Goal: Task Accomplishment & Management: Manage account settings

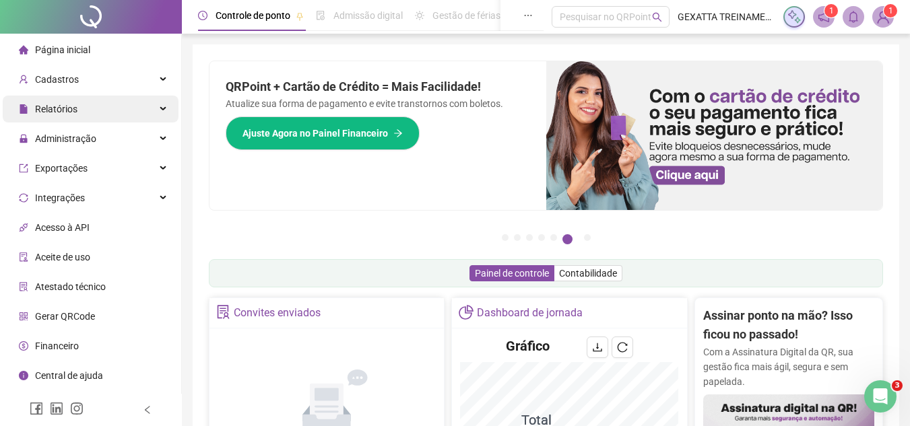
click at [108, 110] on div "Relatórios" at bounding box center [91, 109] width 176 height 27
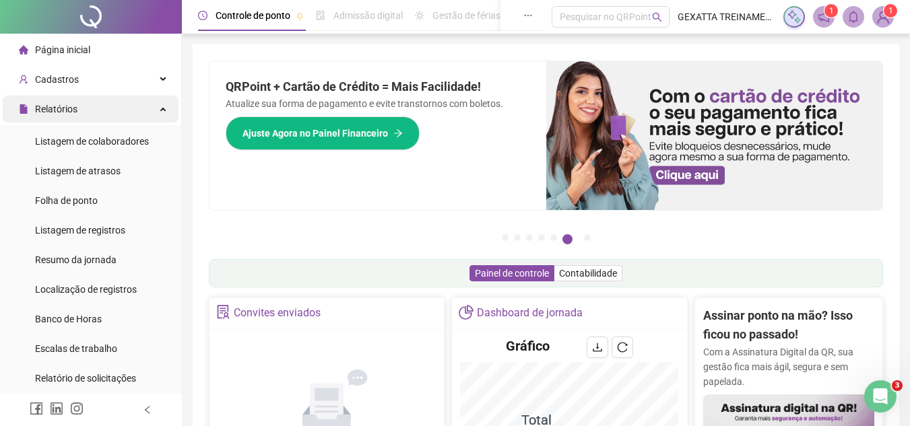
click at [108, 110] on div "Relatórios" at bounding box center [91, 109] width 176 height 27
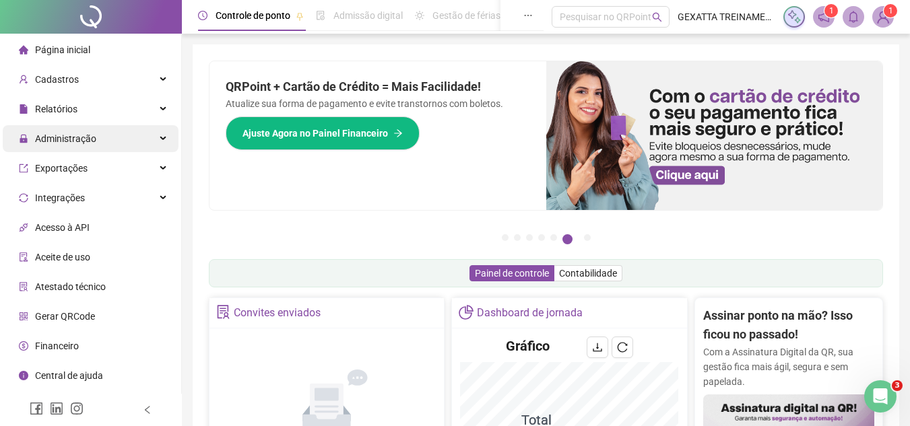
click at [109, 138] on div "Administração" at bounding box center [91, 138] width 176 height 27
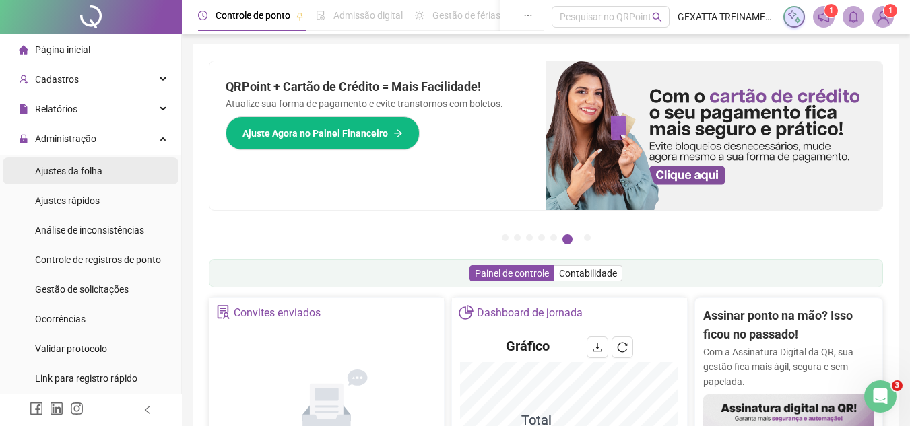
click at [98, 174] on span "Ajustes da folha" at bounding box center [68, 171] width 67 height 11
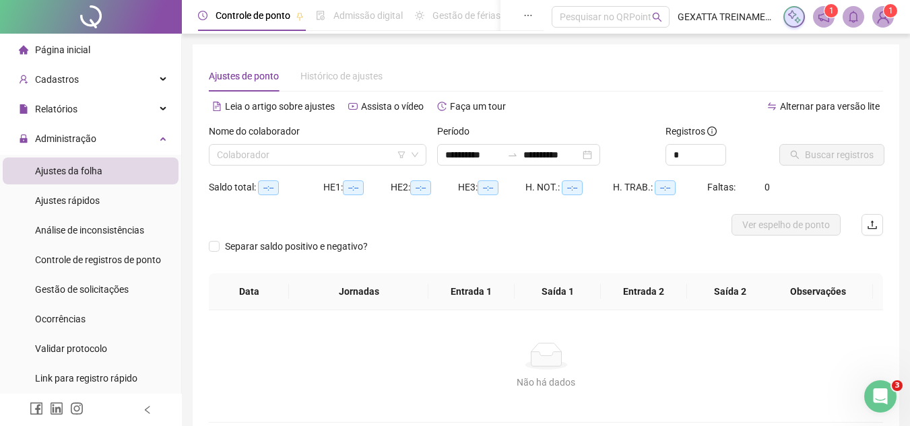
type input "**********"
click at [299, 155] on input "search" at bounding box center [311, 155] width 189 height 20
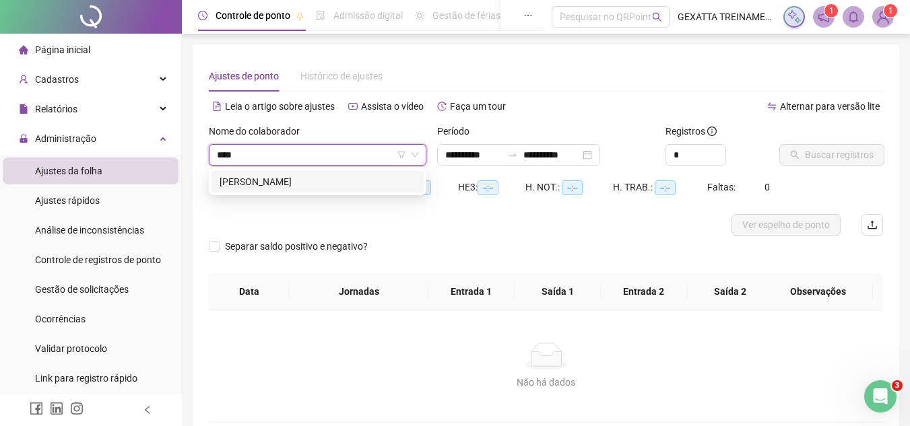
type input "*****"
click at [286, 179] on div "[PERSON_NAME]" at bounding box center [318, 181] width 196 height 15
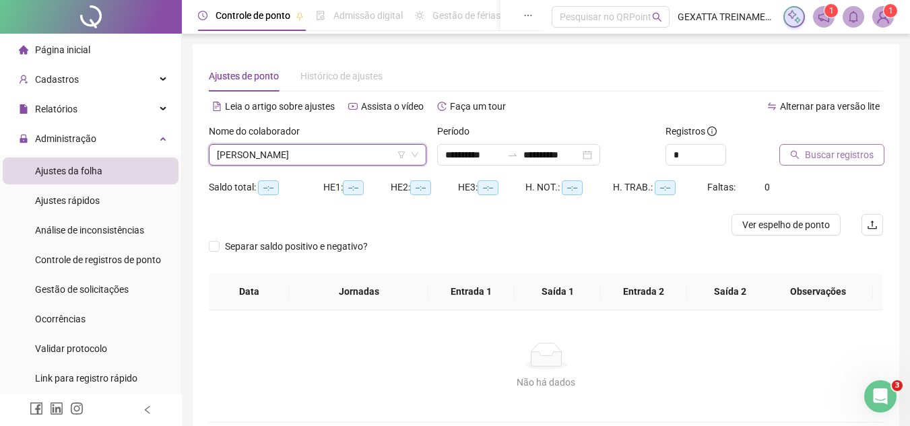
click at [818, 147] on button "Buscar registros" at bounding box center [832, 155] width 105 height 22
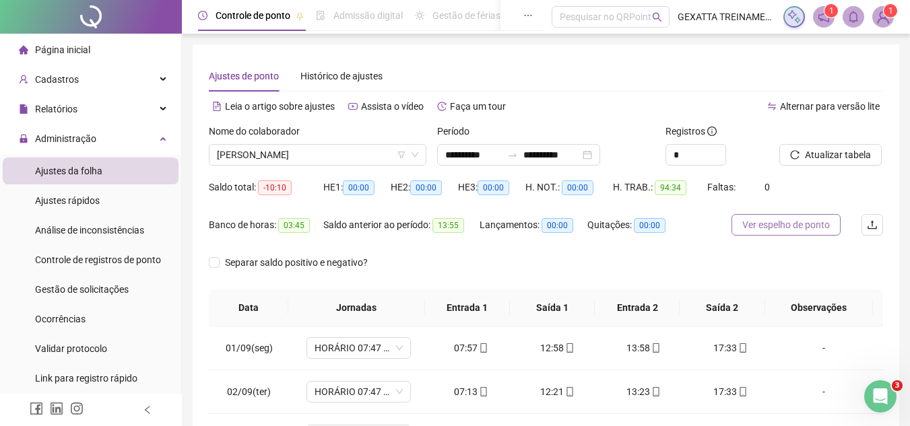
click at [794, 221] on span "Ver espelho de ponto" at bounding box center [786, 225] width 88 height 15
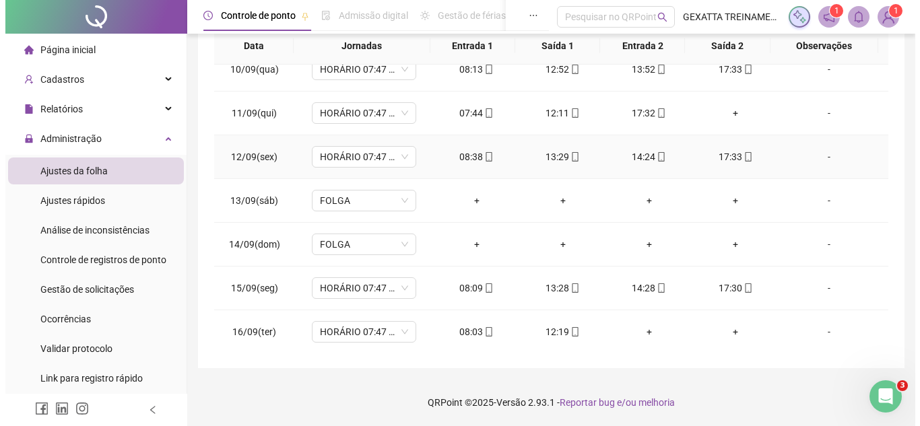
scroll to position [413, 0]
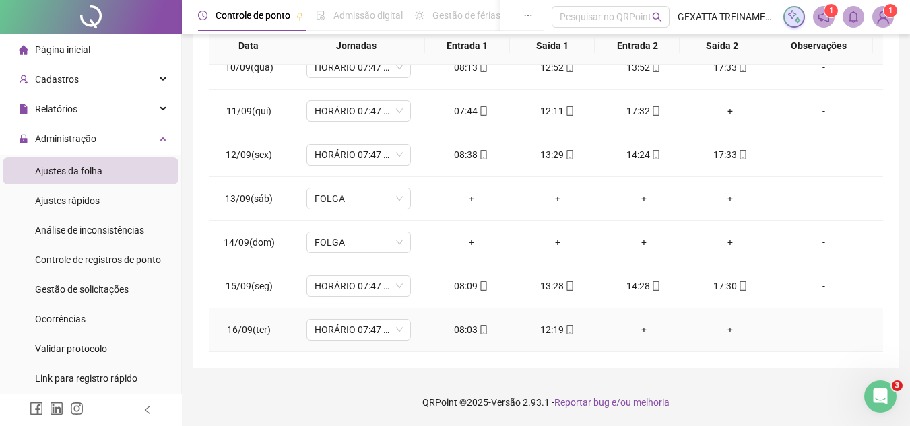
click at [820, 331] on div "-" at bounding box center [823, 330] width 79 height 15
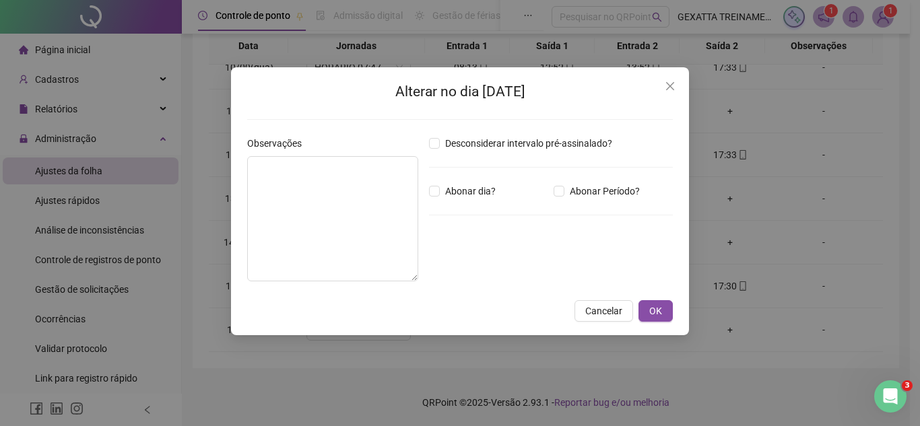
click at [616, 200] on div "Desconsiderar intervalo pré-assinalado? Abonar dia? Abonar Período? Horas a abo…" at bounding box center [551, 214] width 255 height 156
click at [618, 191] on span "Abonar Período?" at bounding box center [605, 191] width 81 height 15
click at [469, 276] on div "*****" at bounding box center [470, 265] width 82 height 27
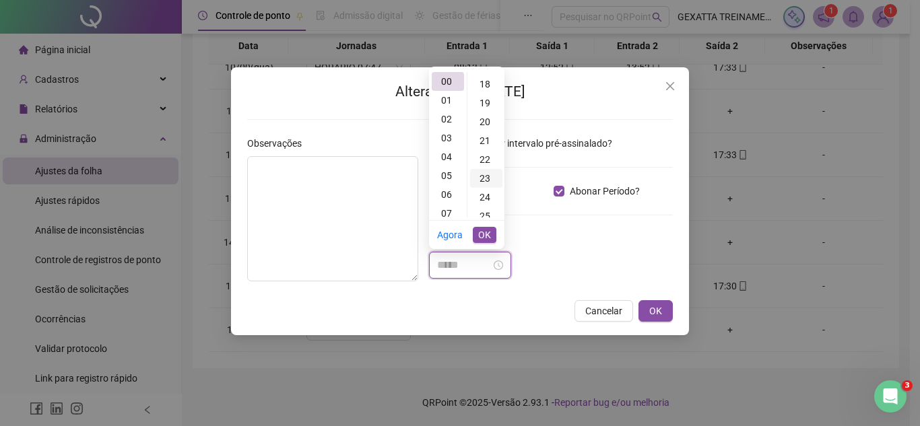
scroll to position [404, 0]
click at [487, 185] on div "27" at bounding box center [486, 186] width 32 height 19
click at [447, 160] on div "04" at bounding box center [448, 157] width 32 height 19
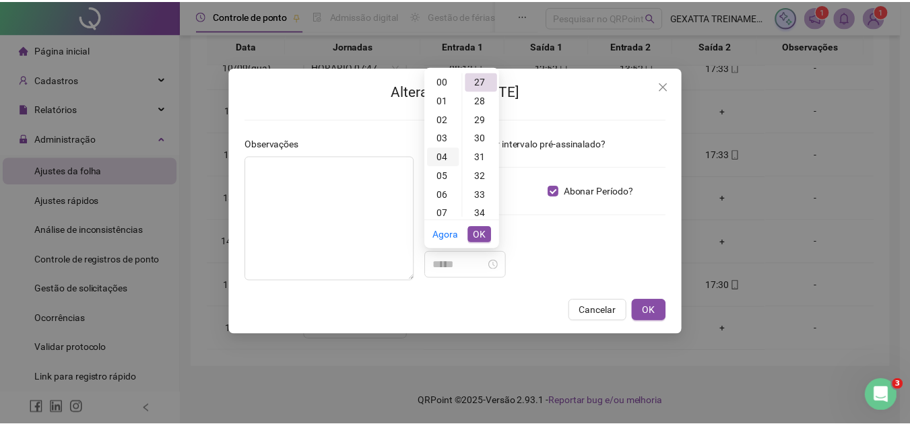
scroll to position [75, 0]
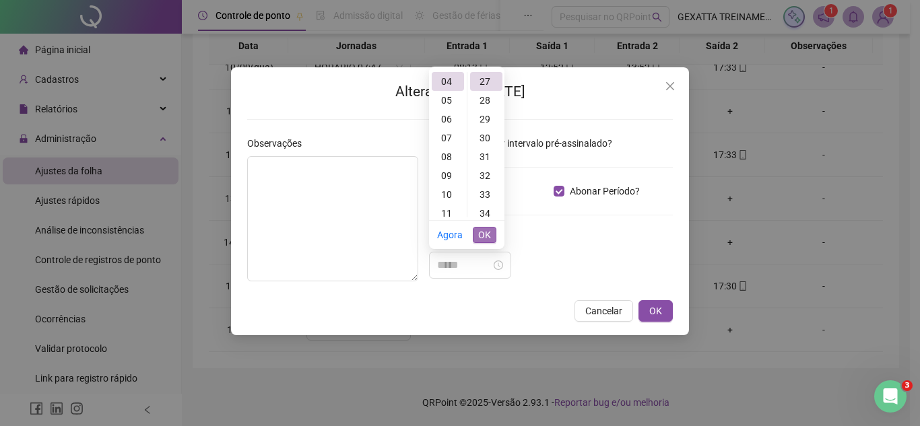
type input "*****"
click at [484, 234] on span "OK" at bounding box center [484, 235] width 13 height 15
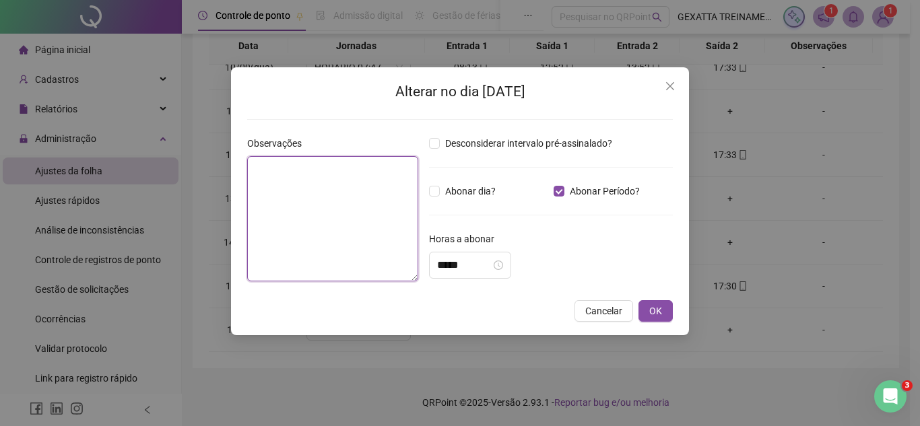
click at [352, 239] on textarea at bounding box center [332, 218] width 171 height 125
type textarea "**********"
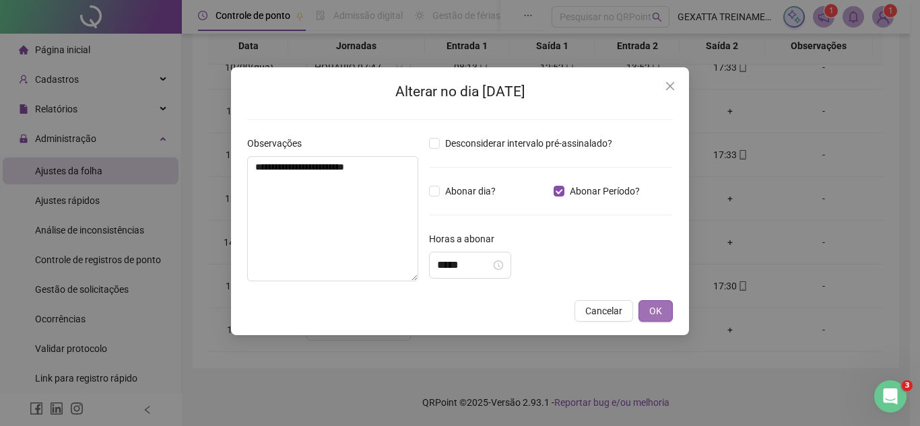
click at [656, 310] on span "OK" at bounding box center [655, 311] width 13 height 15
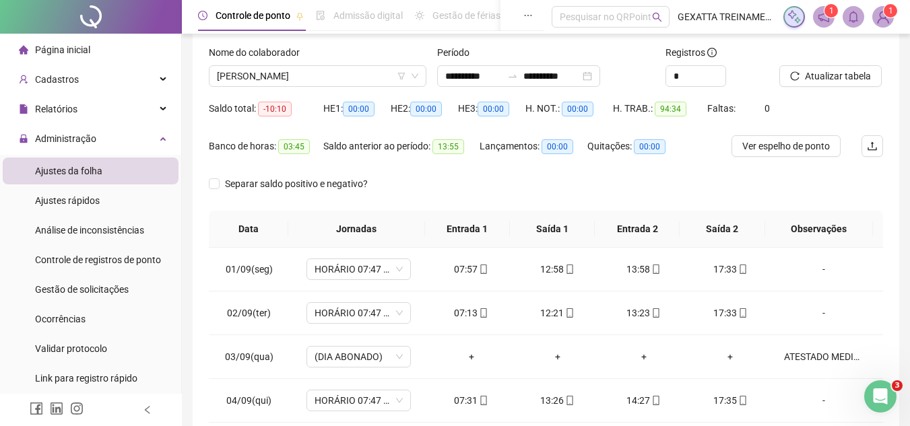
scroll to position [0, 0]
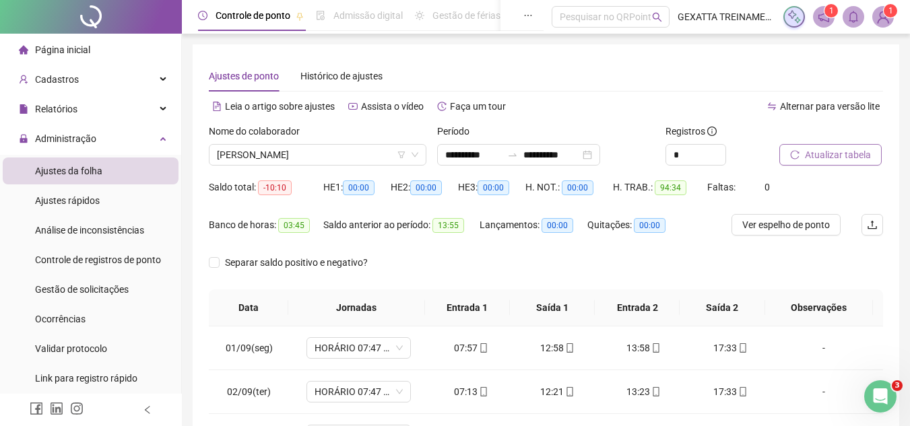
click at [832, 156] on span "Atualizar tabela" at bounding box center [838, 155] width 66 height 15
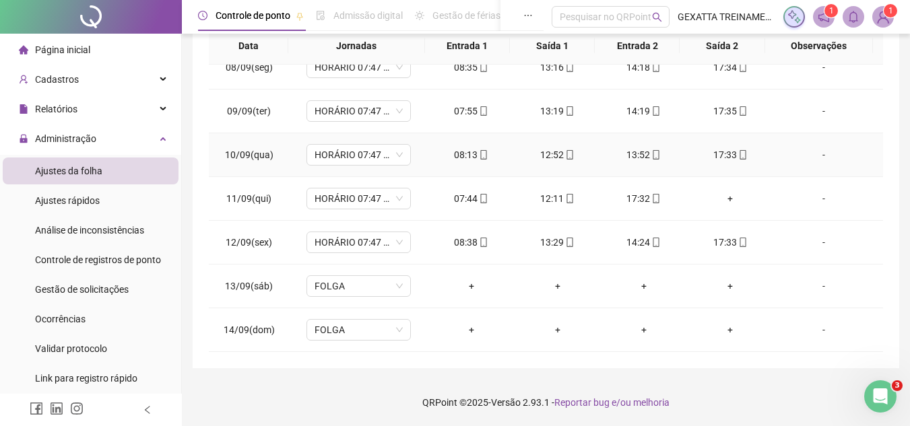
scroll to position [337, 0]
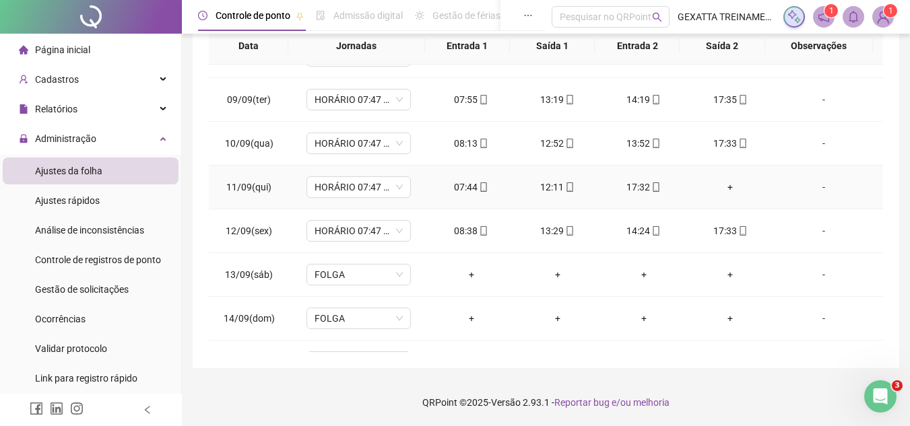
click at [729, 186] on div "+" at bounding box center [730, 187] width 65 height 15
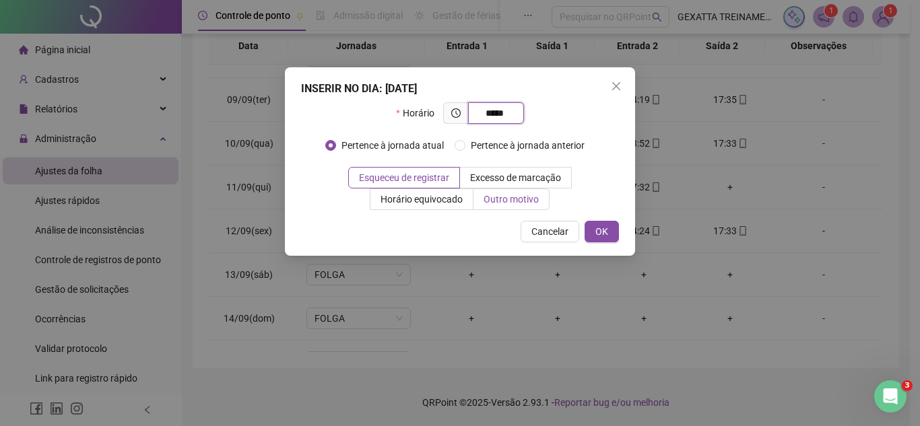
type input "*****"
click at [515, 196] on span "Outro motivo" at bounding box center [511, 199] width 55 height 11
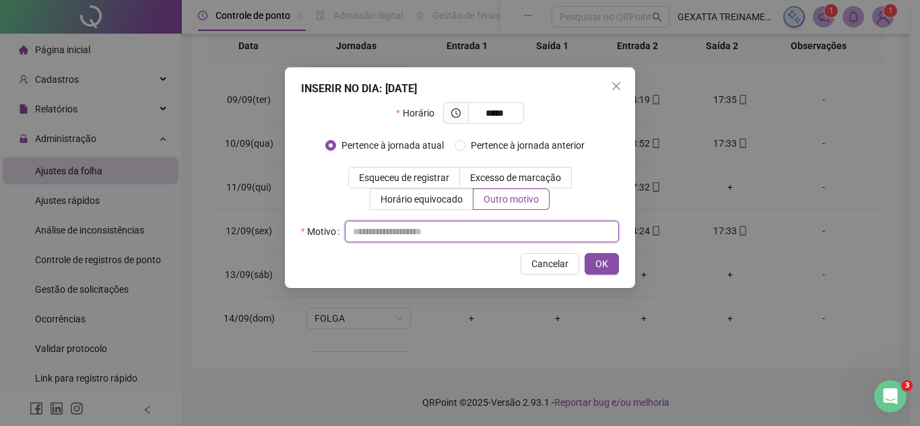
click at [437, 234] on input "text" at bounding box center [482, 232] width 274 height 22
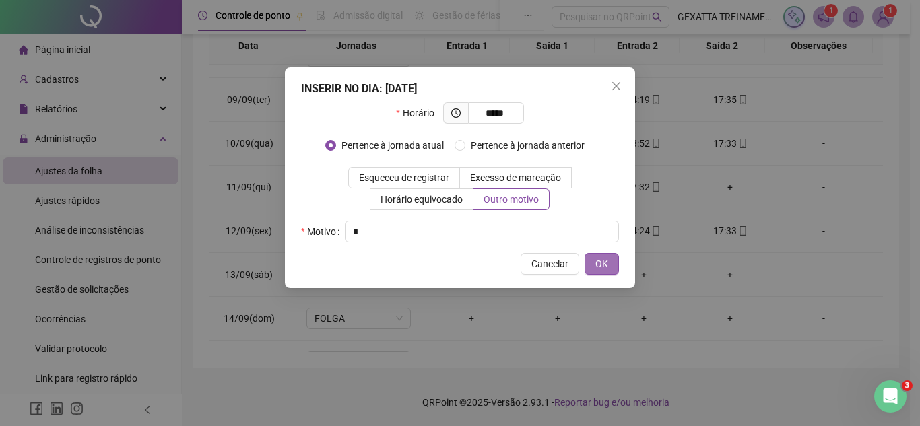
click at [610, 255] on button "OK" at bounding box center [602, 264] width 34 height 22
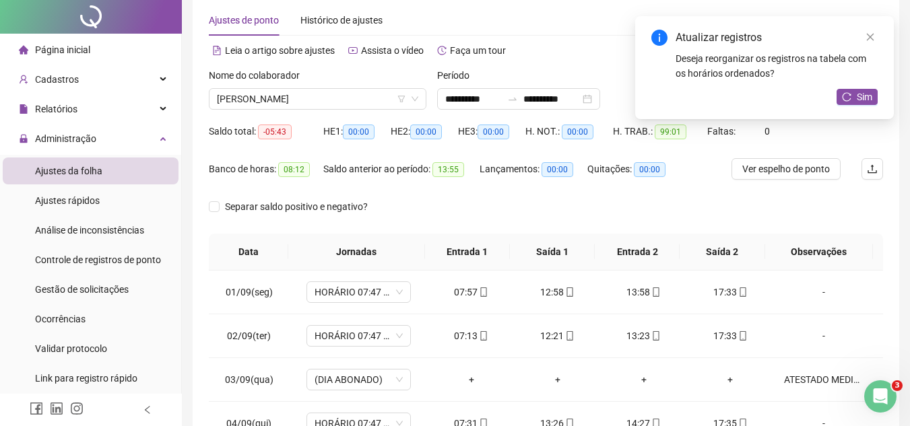
scroll to position [0, 0]
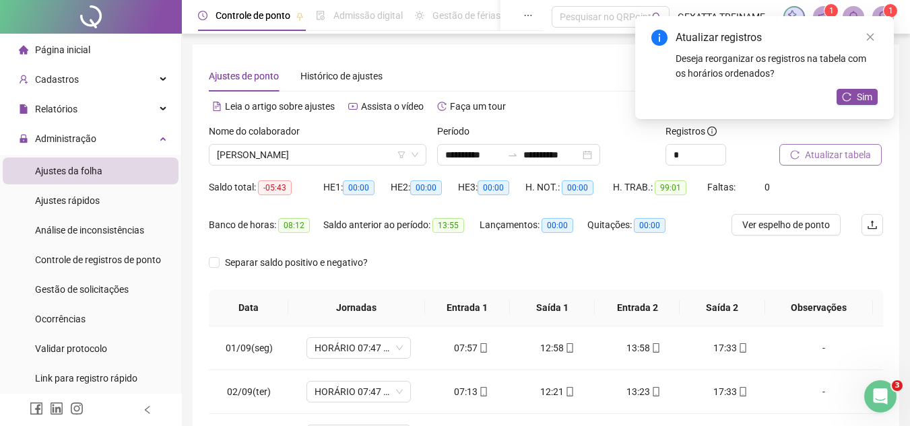
click at [800, 150] on icon "reload" at bounding box center [794, 154] width 9 height 9
click at [860, 100] on span "Sim" at bounding box center [864, 97] width 15 height 15
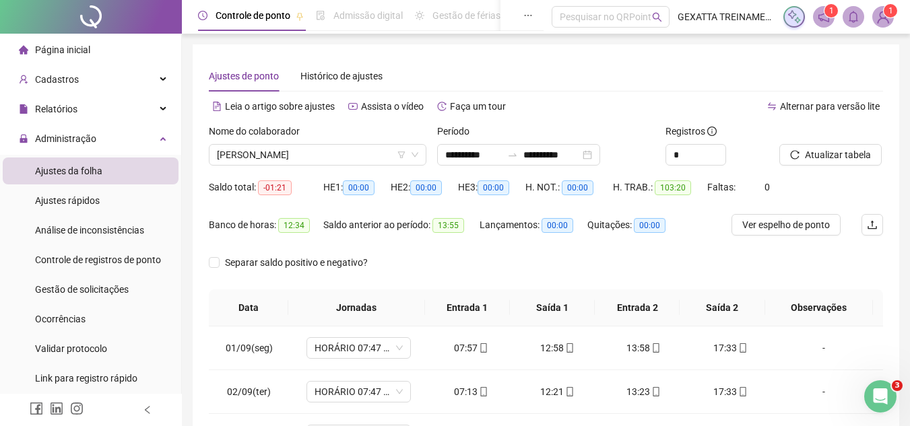
click at [279, 154] on span "[PERSON_NAME]" at bounding box center [317, 155] width 201 height 20
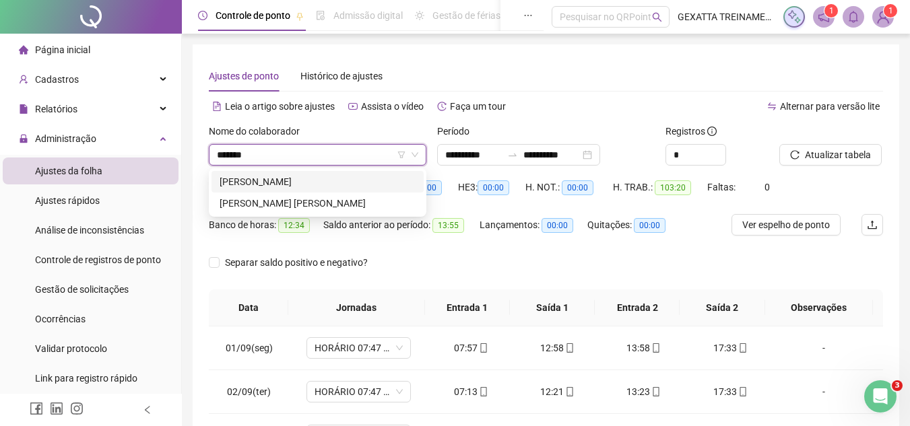
type input "********"
click at [285, 179] on div "[PERSON_NAME]" at bounding box center [318, 181] width 196 height 15
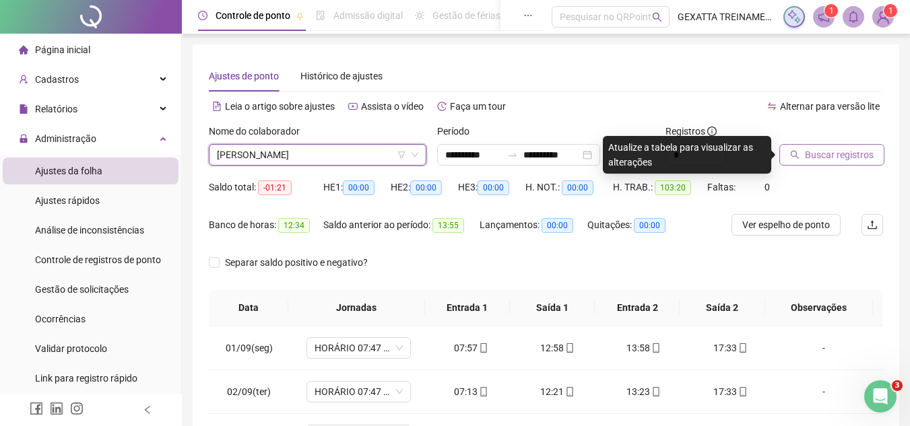
click at [813, 153] on span "Buscar registros" at bounding box center [839, 155] width 69 height 15
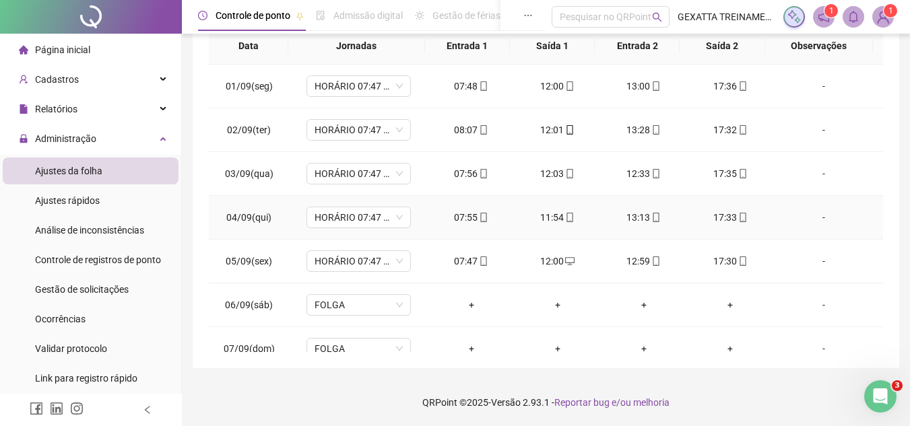
scroll to position [413, 0]
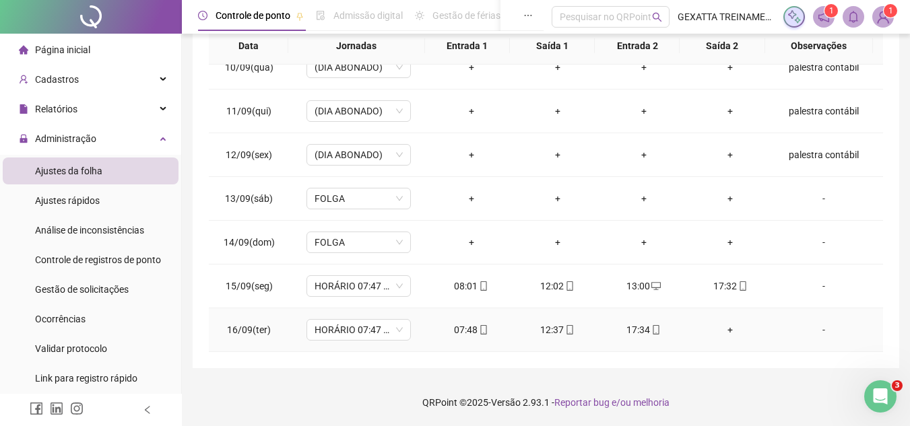
click at [723, 329] on div "+" at bounding box center [730, 330] width 65 height 15
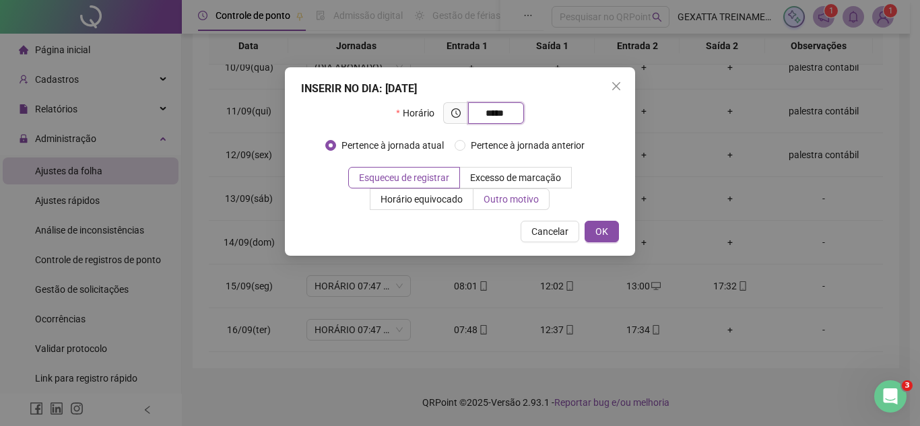
type input "*****"
click at [518, 205] on span "Outro motivo" at bounding box center [511, 199] width 55 height 11
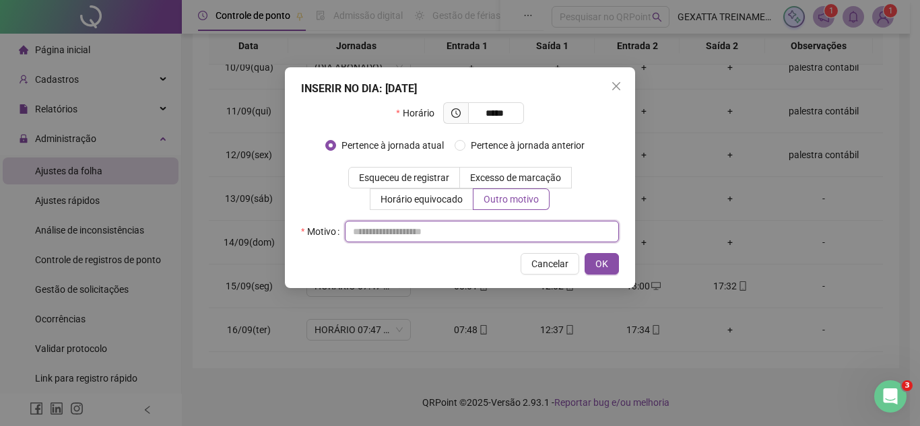
click at [445, 239] on input "text" at bounding box center [482, 232] width 274 height 22
type input "*"
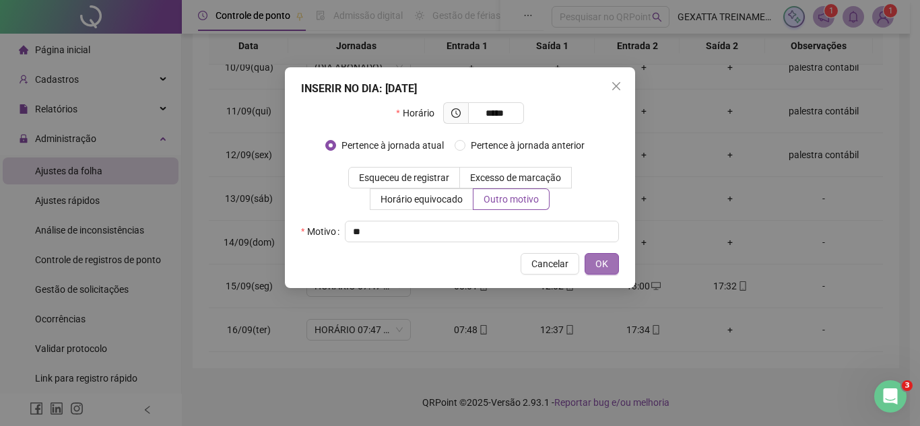
click at [601, 269] on span "OK" at bounding box center [602, 264] width 13 height 15
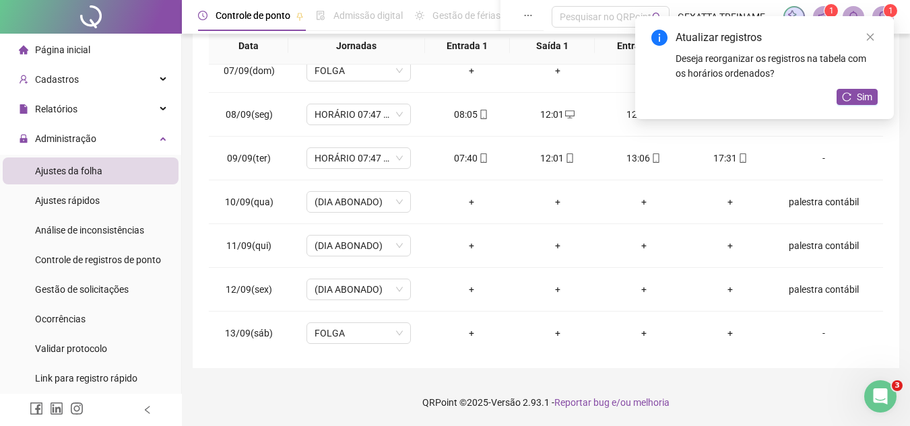
scroll to position [0, 0]
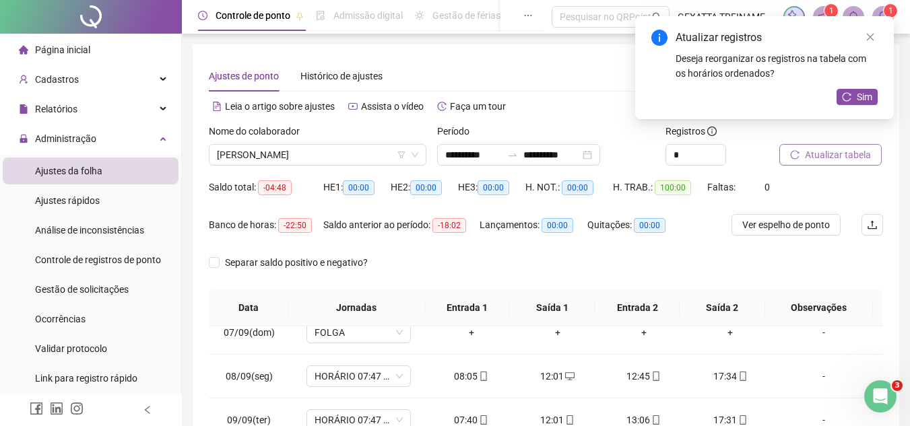
click at [798, 151] on icon "reload" at bounding box center [794, 154] width 9 height 9
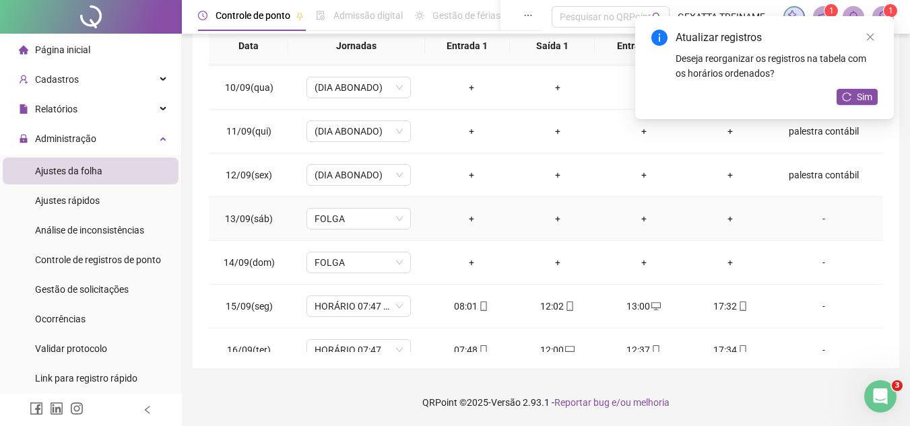
scroll to position [413, 0]
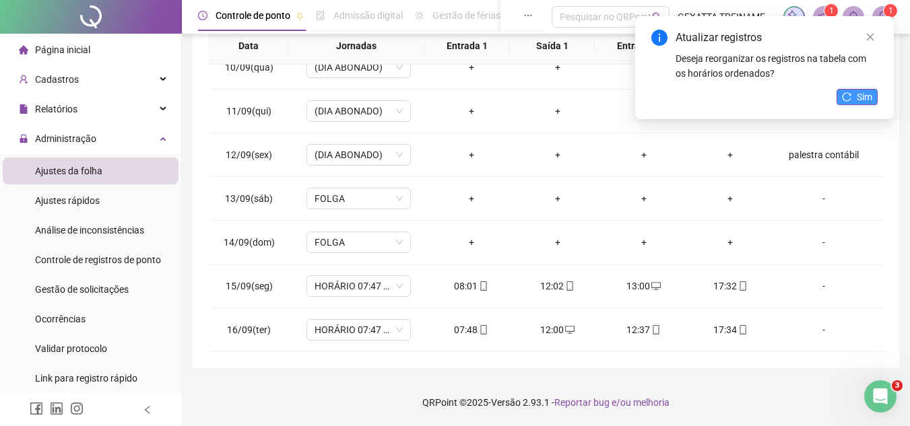
click at [862, 98] on span "Sim" at bounding box center [864, 97] width 15 height 15
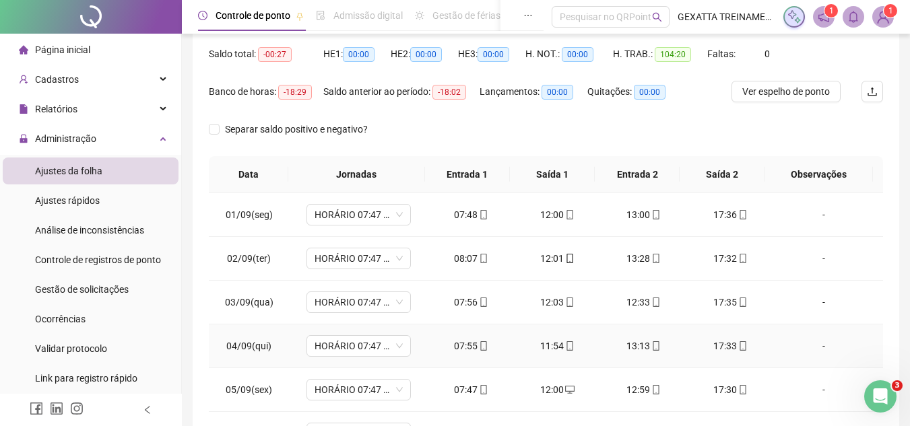
scroll to position [0, 0]
